Goal: Task Accomplishment & Management: Manage account settings

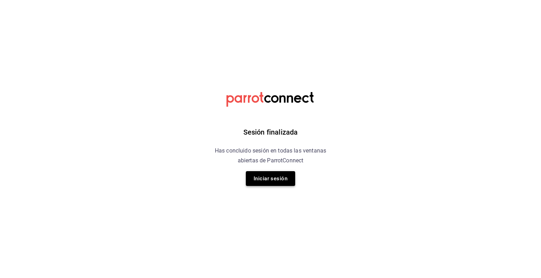
click at [263, 180] on button "Iniciar sesión" at bounding box center [270, 178] width 49 height 15
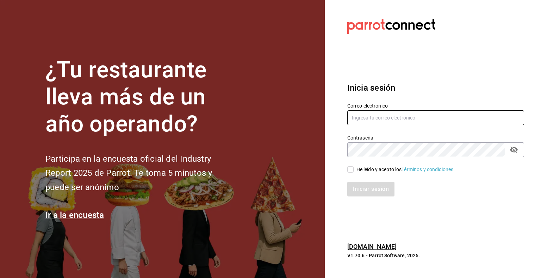
click at [371, 121] on input "text" at bounding box center [435, 118] width 177 height 15
type input "[EMAIL_ADDRESS][DOMAIN_NAME]"
click at [350, 170] on input "He leído y acepto los Términos y condiciones." at bounding box center [350, 169] width 6 height 6
checkbox input "true"
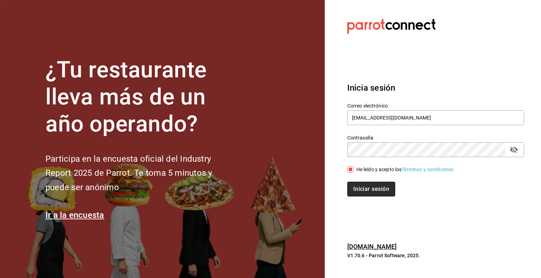
click at [366, 187] on button "Iniciar sesión" at bounding box center [371, 189] width 48 height 15
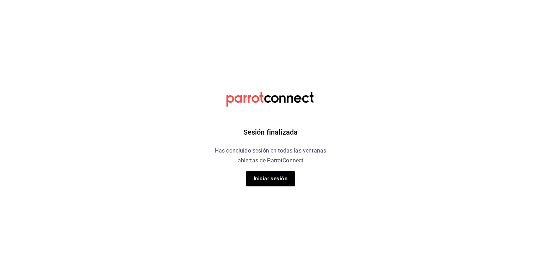
click at [265, 187] on div "Sesión finalizada Has concluido sesión en todas las ventanas abiertas de Parrot…" at bounding box center [271, 139] width 178 height 278
click at [268, 186] on button "Iniciar sesión" at bounding box center [270, 178] width 49 height 15
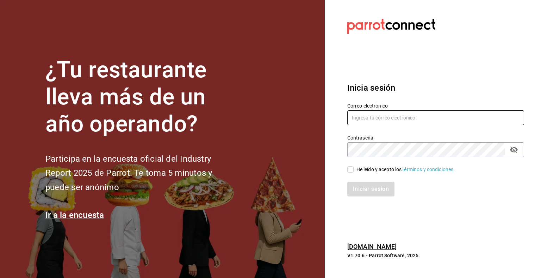
click at [371, 120] on input "text" at bounding box center [435, 118] width 177 height 15
type input "[EMAIL_ADDRESS][DOMAIN_NAME]"
click at [353, 170] on span "He leído y acepto los Términos y condiciones." at bounding box center [403, 169] width 101 height 7
click at [353, 170] on input "He leído y acepto los Términos y condiciones." at bounding box center [350, 169] width 6 height 6
checkbox input "true"
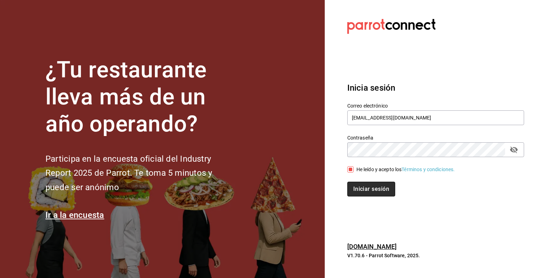
click at [360, 189] on button "Iniciar sesión" at bounding box center [371, 189] width 48 height 15
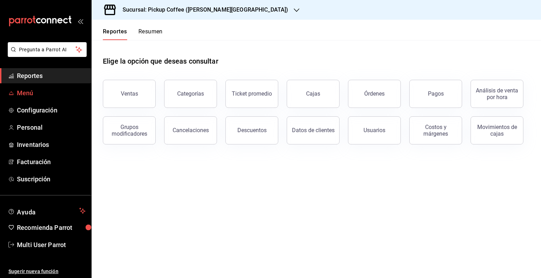
click at [26, 98] on link "Menú" at bounding box center [45, 93] width 91 height 15
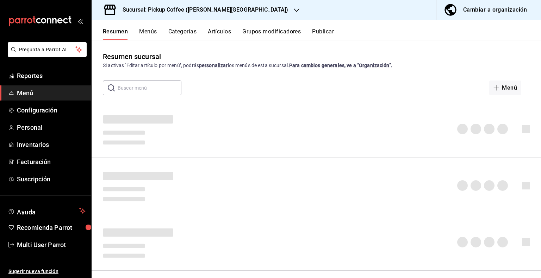
click at [472, 8] on div "Cambiar a organización" at bounding box center [495, 10] width 64 height 10
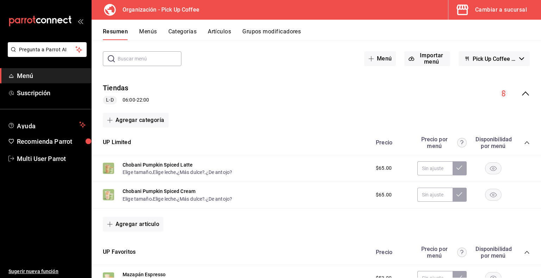
scroll to position [30, 0]
click at [266, 35] on button "Grupos modificadores" at bounding box center [271, 34] width 58 height 12
